Goal: Transaction & Acquisition: Purchase product/service

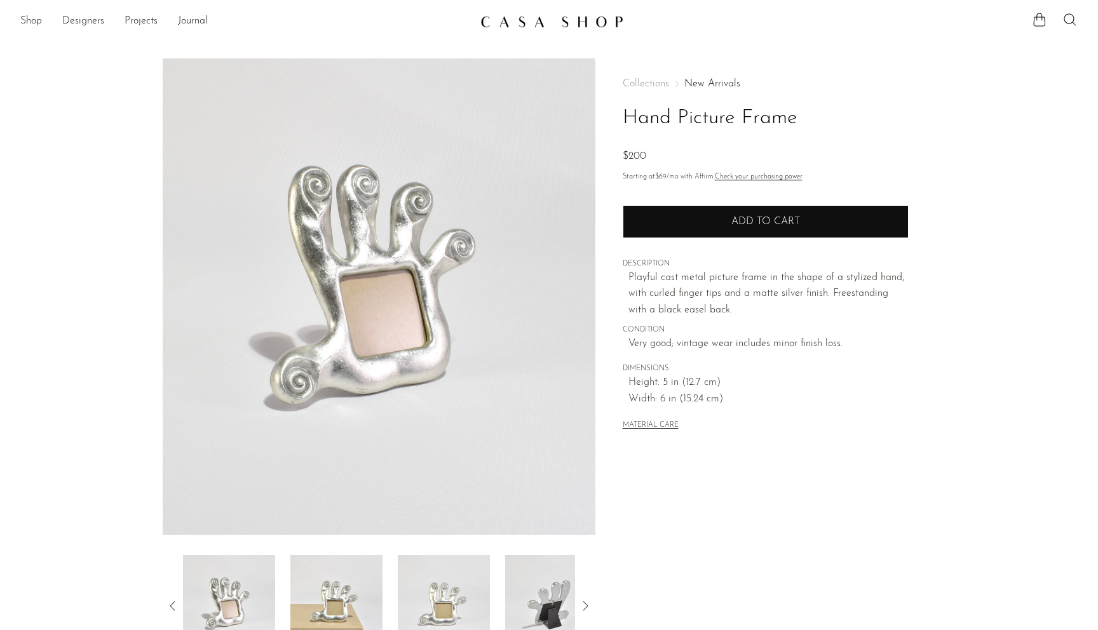
click at [755, 229] on button "Add to cart" at bounding box center [766, 221] width 286 height 33
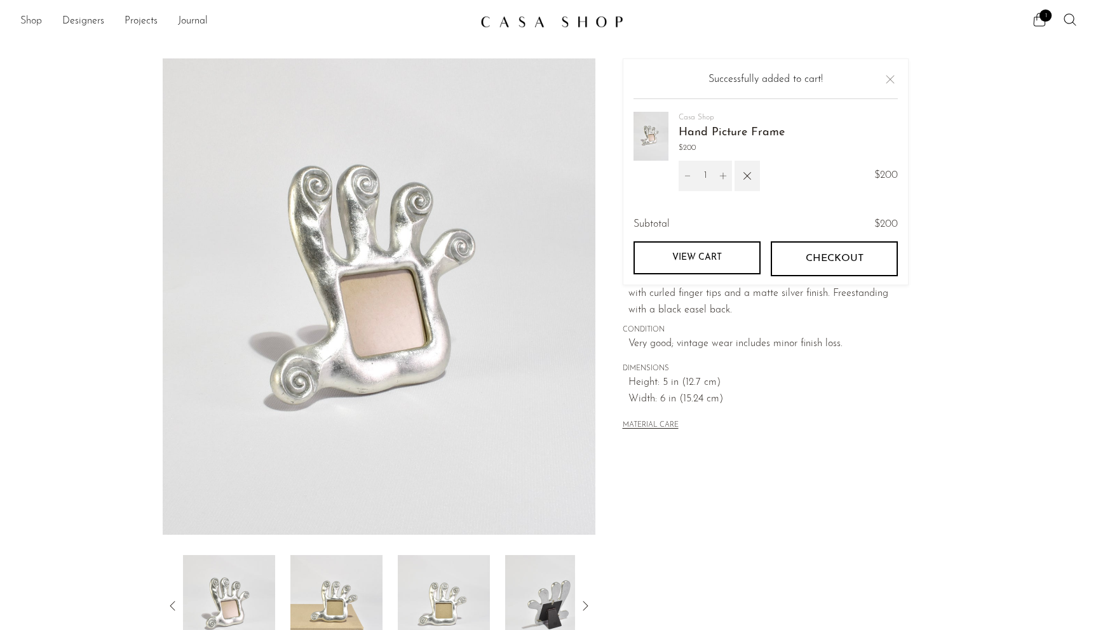
click at [38, 24] on link "Shop" at bounding box center [31, 21] width 22 height 17
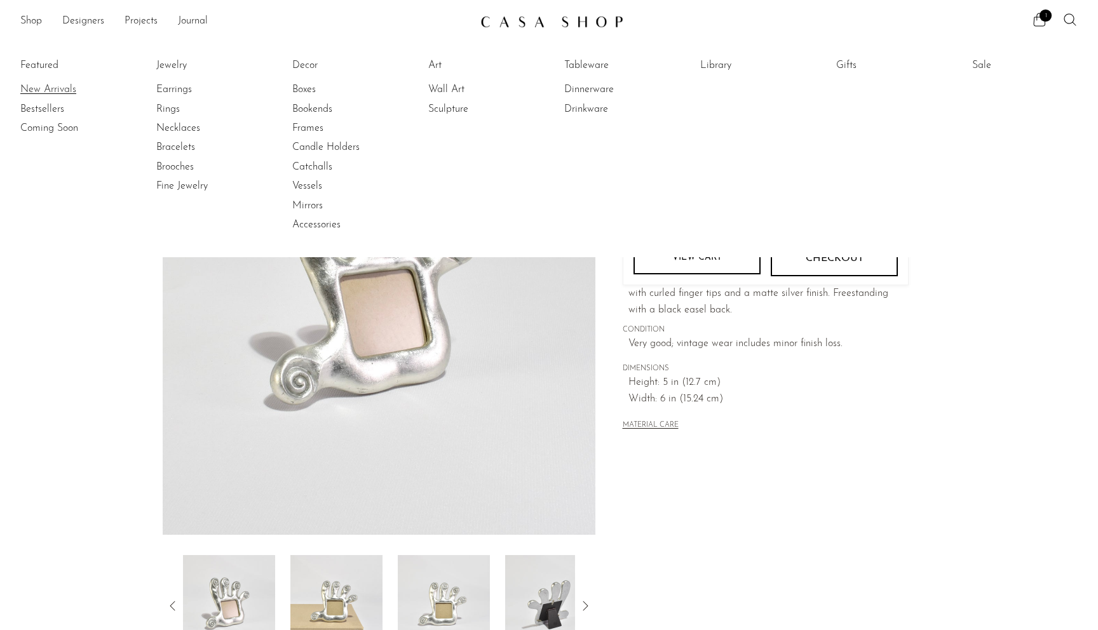
click at [45, 88] on link "New Arrivals" at bounding box center [67, 90] width 95 height 14
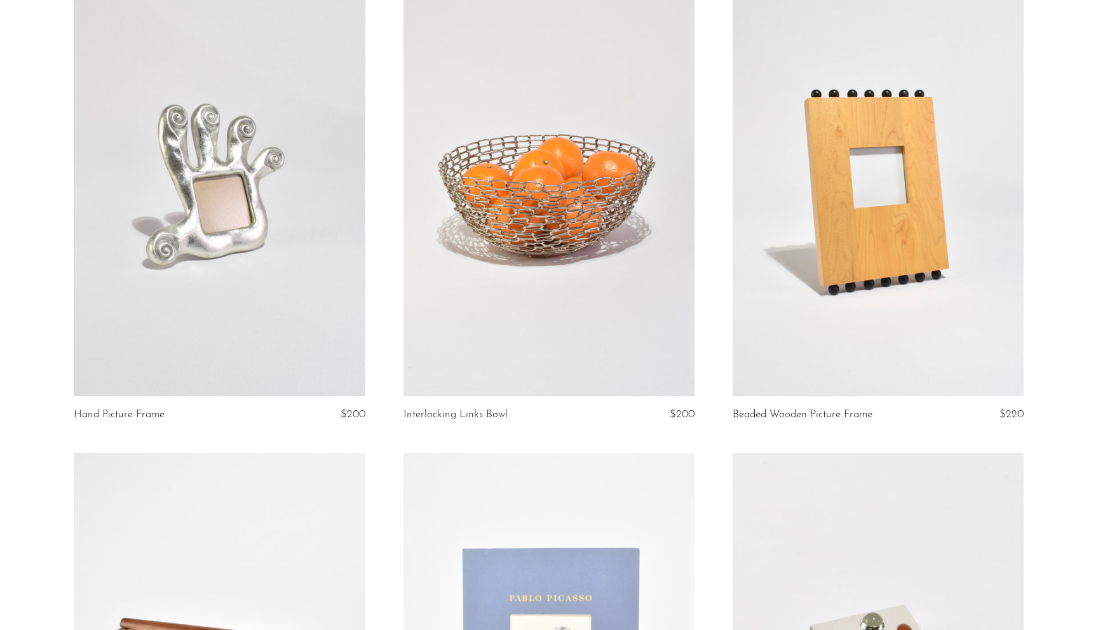
scroll to position [2930, 0]
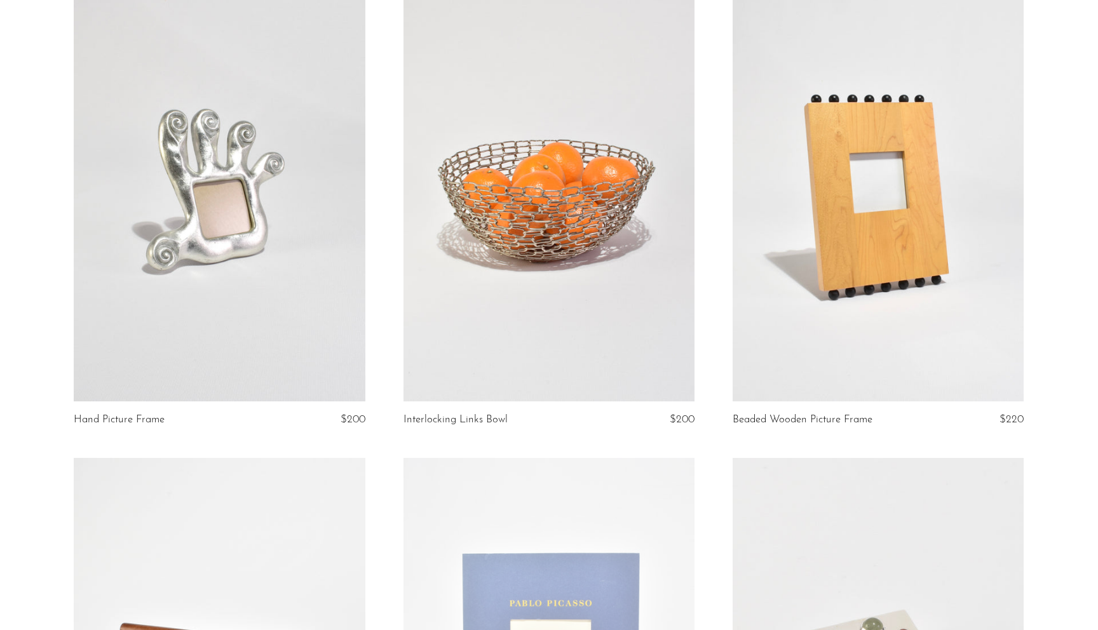
click at [254, 192] on link at bounding box center [219, 198] width 291 height 408
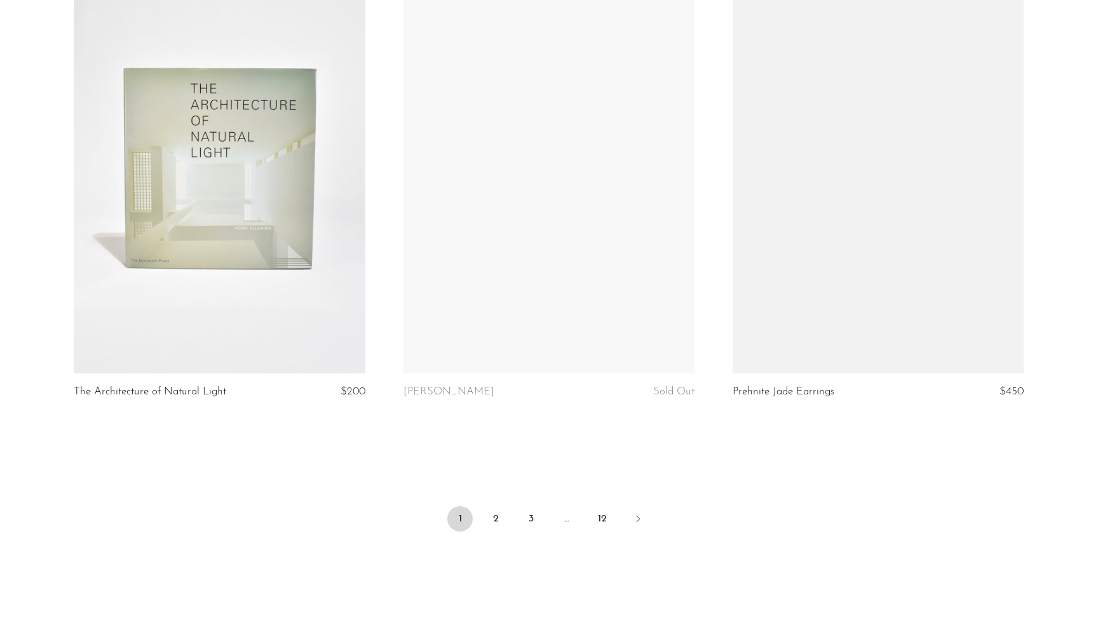
scroll to position [5313, 0]
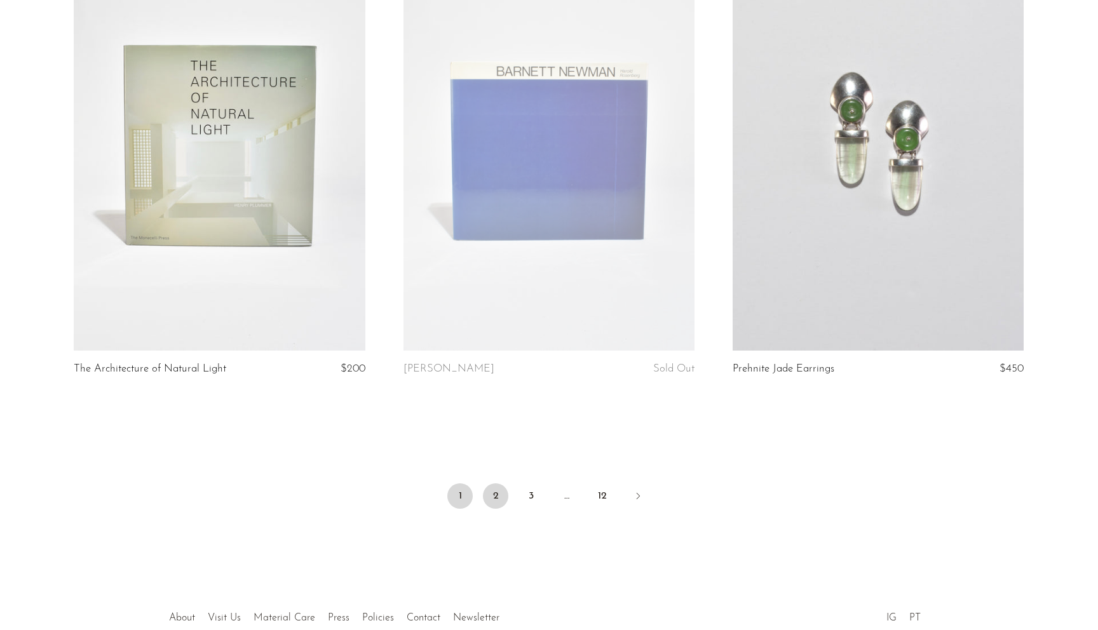
click at [501, 484] on link "2" at bounding box center [495, 496] width 25 height 25
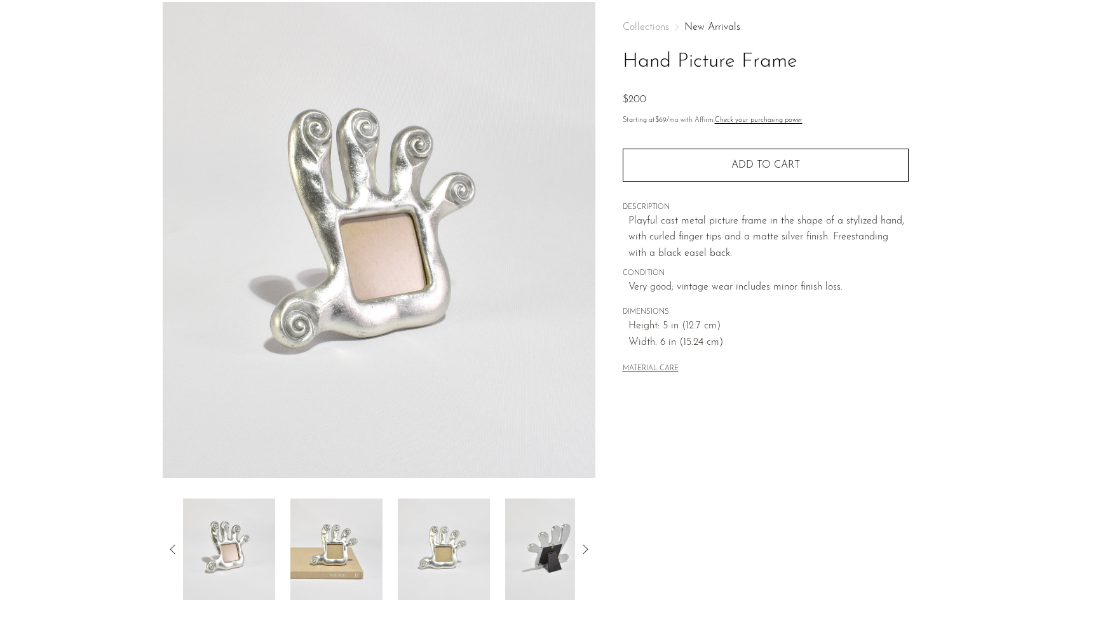
scroll to position [59, 0]
click at [425, 549] on img at bounding box center [444, 547] width 92 height 102
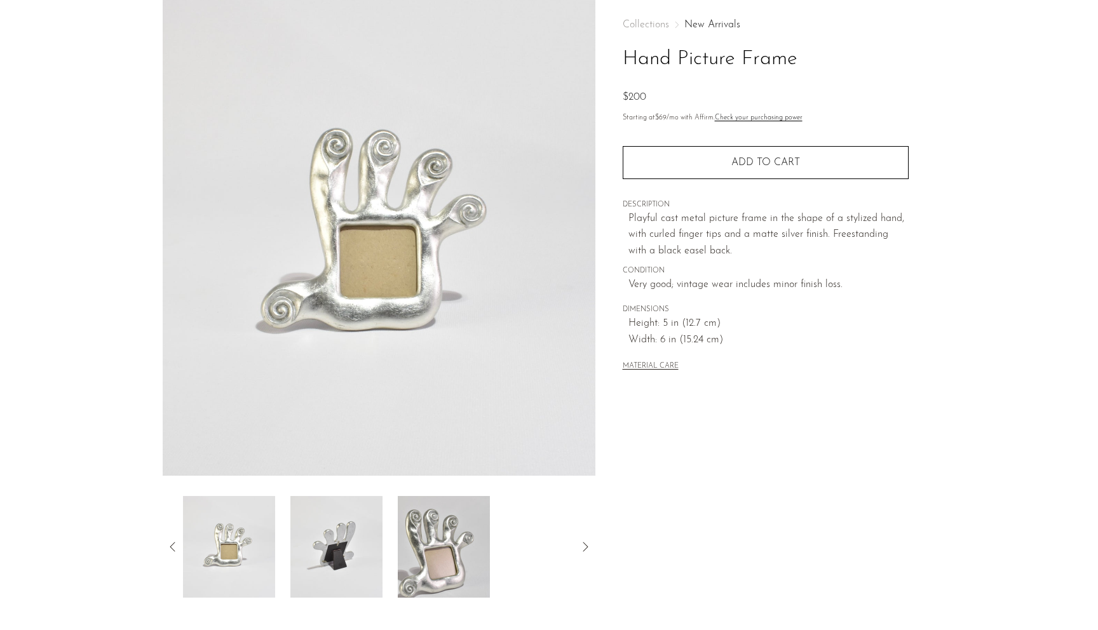
click at [457, 538] on img at bounding box center [444, 547] width 92 height 102
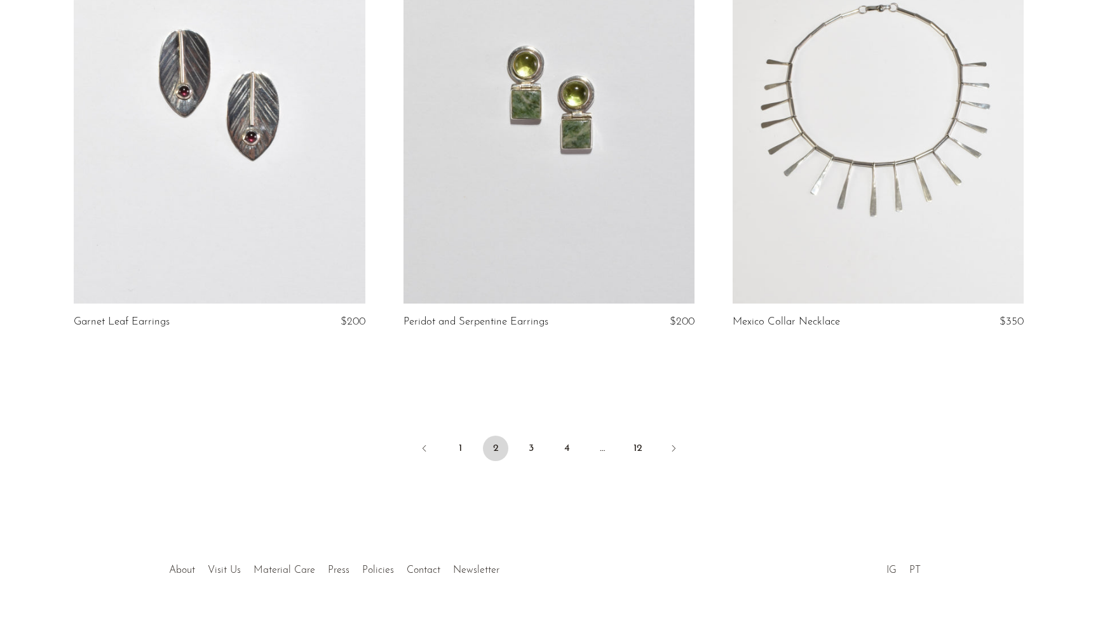
scroll to position [5350, 0]
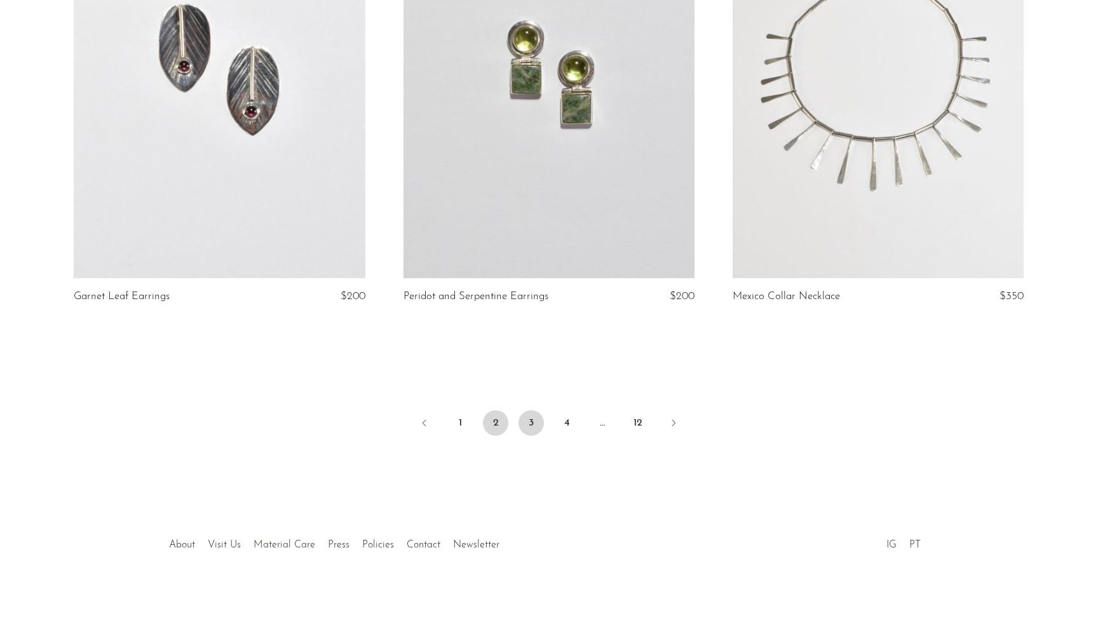
click at [534, 425] on link "3" at bounding box center [531, 423] width 25 height 25
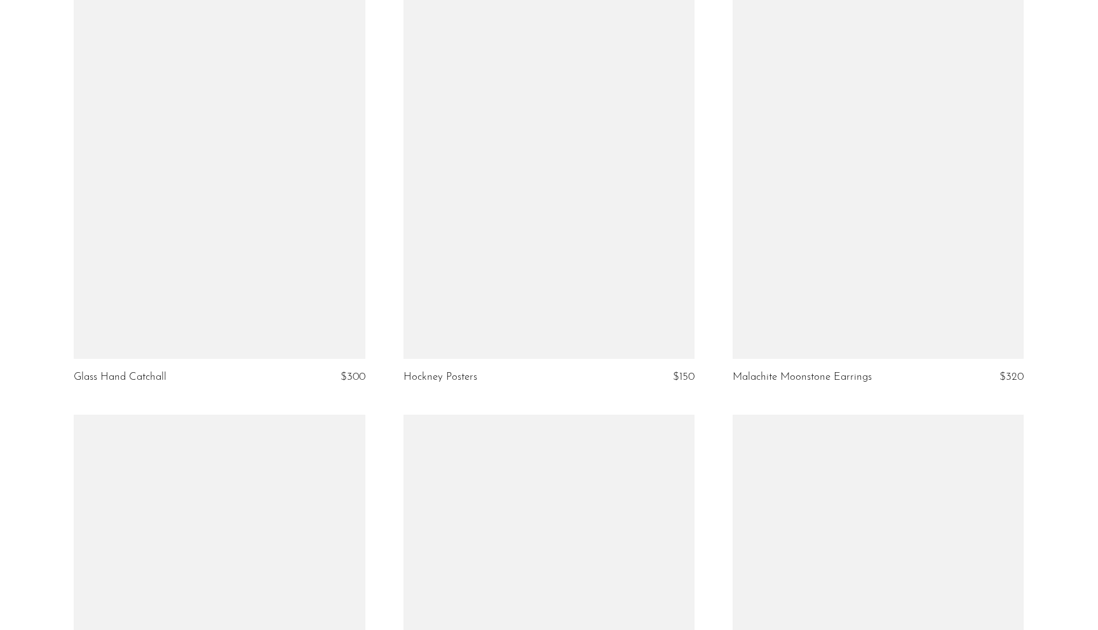
scroll to position [1261, 0]
